Goal: Information Seeking & Learning: Learn about a topic

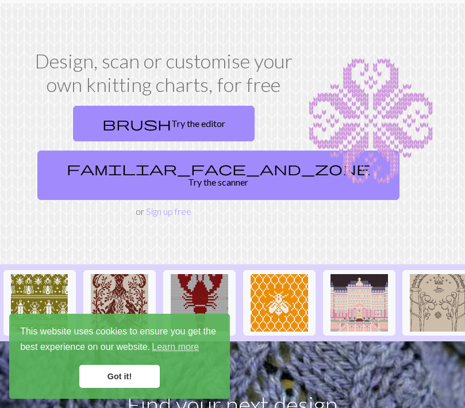
click at [130, 388] on link "Got it!" at bounding box center [119, 376] width 80 height 23
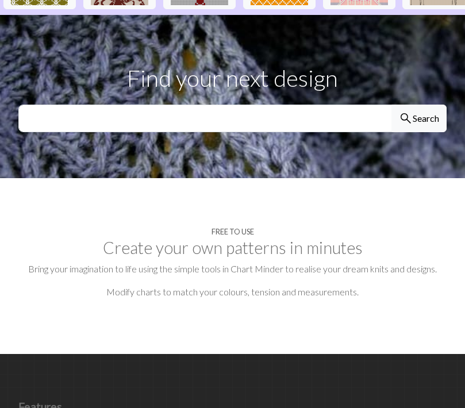
scroll to position [361, 0]
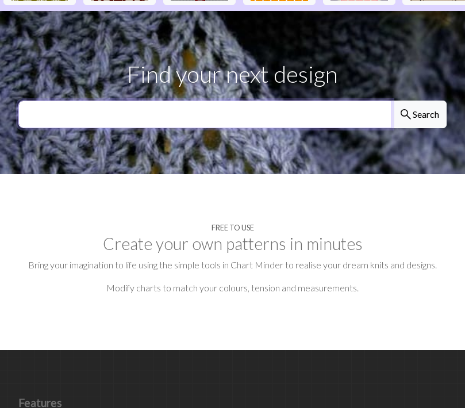
click at [357, 111] on input "text" at bounding box center [204, 115] width 373 height 28
type input "cute"
click at [418, 101] on button "search Search" at bounding box center [418, 115] width 55 height 28
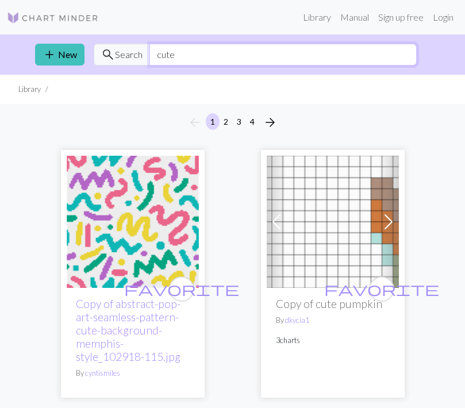
click at [195, 53] on input "cute" at bounding box center [282, 55] width 267 height 22
type input "c"
type input "Pretty"
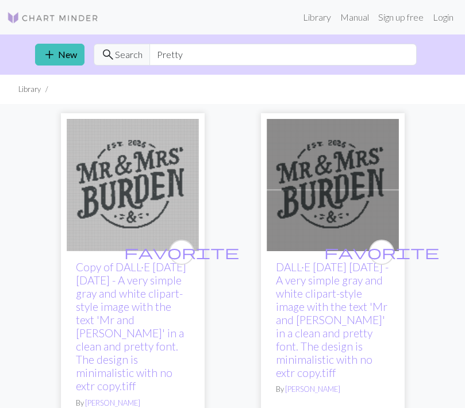
click at [307, 16] on link "Library" at bounding box center [316, 17] width 37 height 23
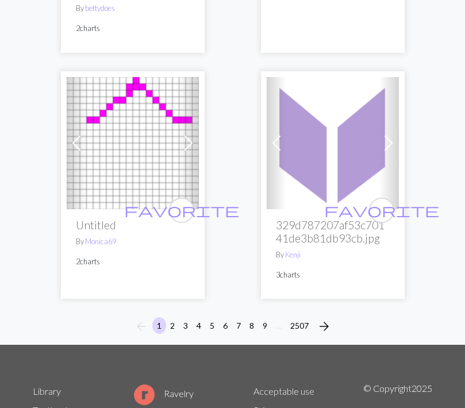
scroll to position [5674, 0]
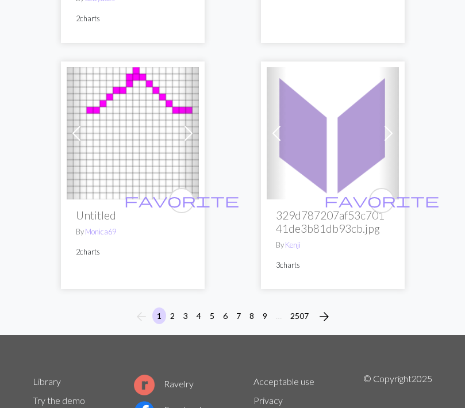
click at [183, 307] on button "3" at bounding box center [186, 315] width 14 height 17
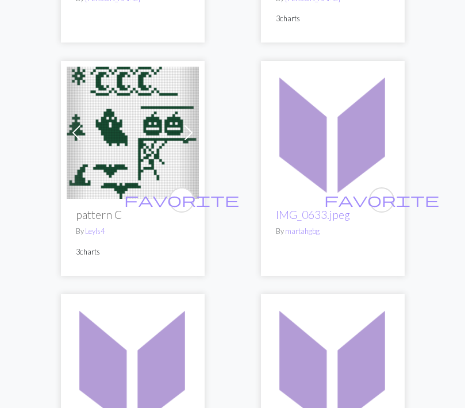
scroll to position [773, 0]
